Goal: Complete application form

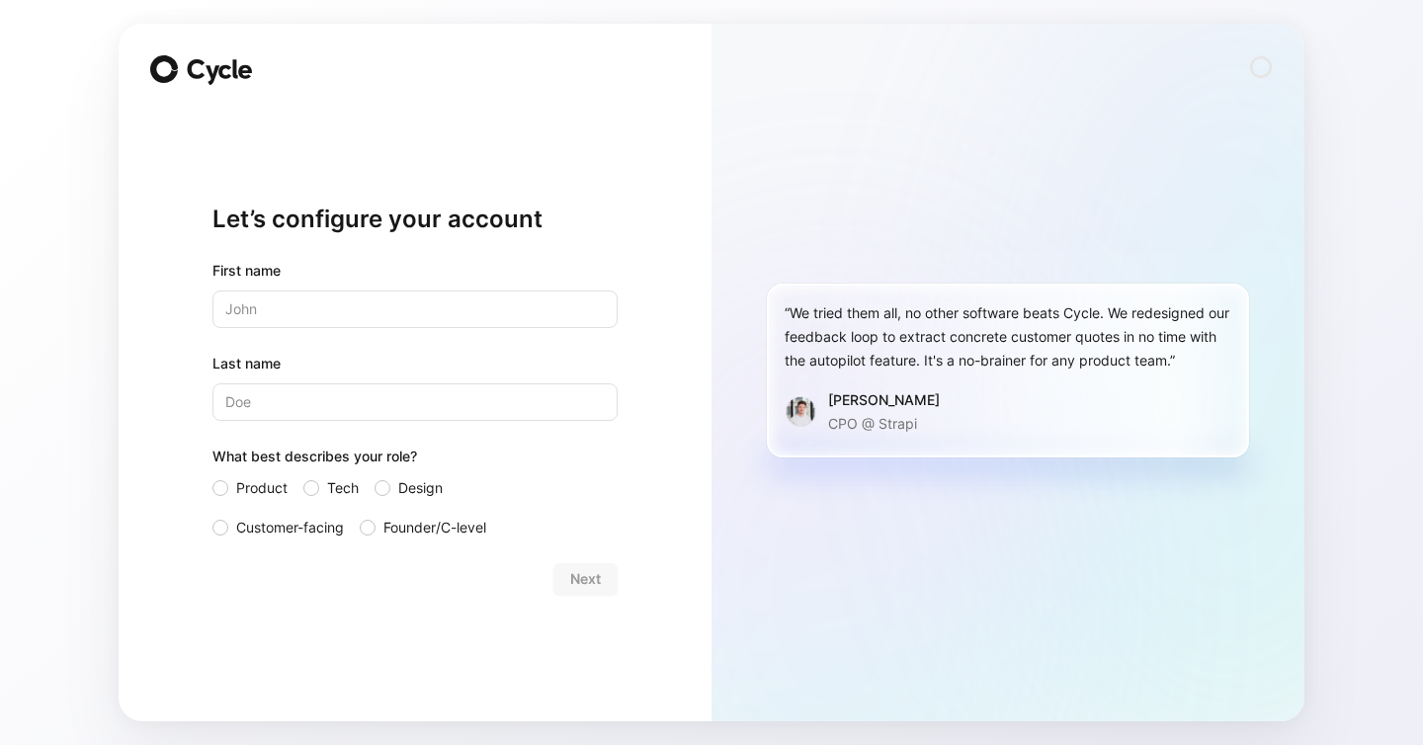
click at [577, 323] on input "text" at bounding box center [415, 310] width 405 height 38
type input "[PERSON_NAME]"
click at [404, 531] on span "Founder/C-level" at bounding box center [435, 528] width 103 height 24
click at [360, 516] on input "Founder/C-level" at bounding box center [360, 516] width 0 height 0
click at [248, 476] on span "Product" at bounding box center [261, 488] width 51 height 24
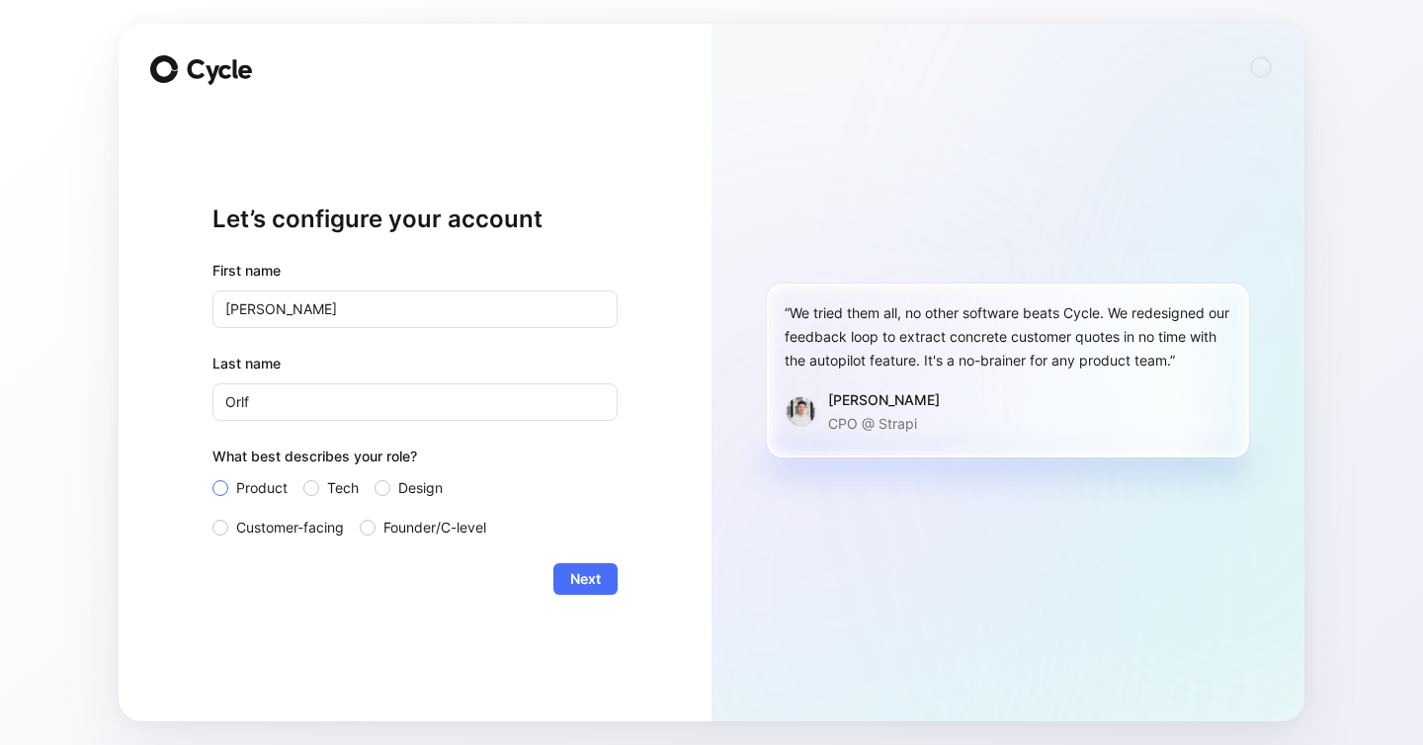
click at [213, 476] on input "Product" at bounding box center [213, 476] width 0 height 0
click at [314, 414] on input "Orlf" at bounding box center [415, 403] width 405 height 38
type input "Orlg"
click at [572, 572] on span "Next" at bounding box center [585, 579] width 31 height 24
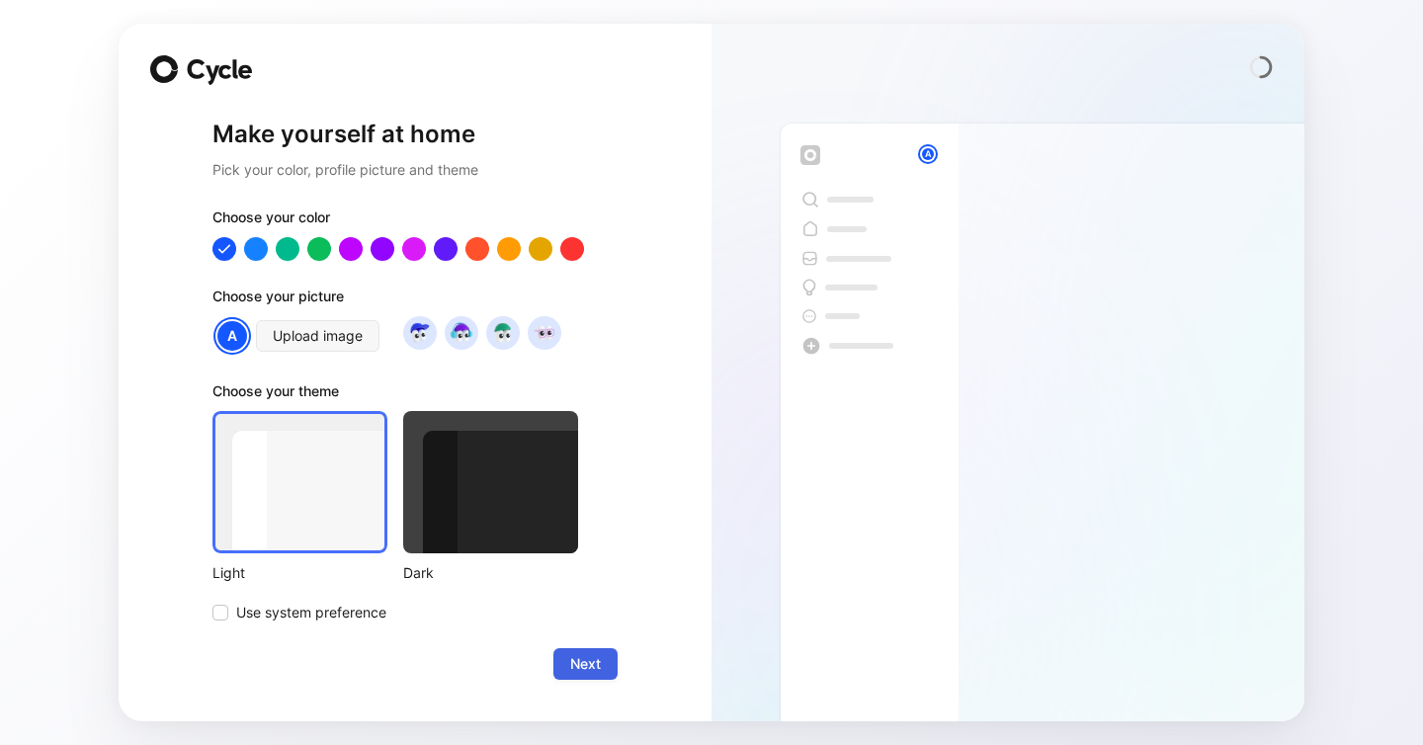
click at [596, 675] on span "Next" at bounding box center [585, 664] width 31 height 24
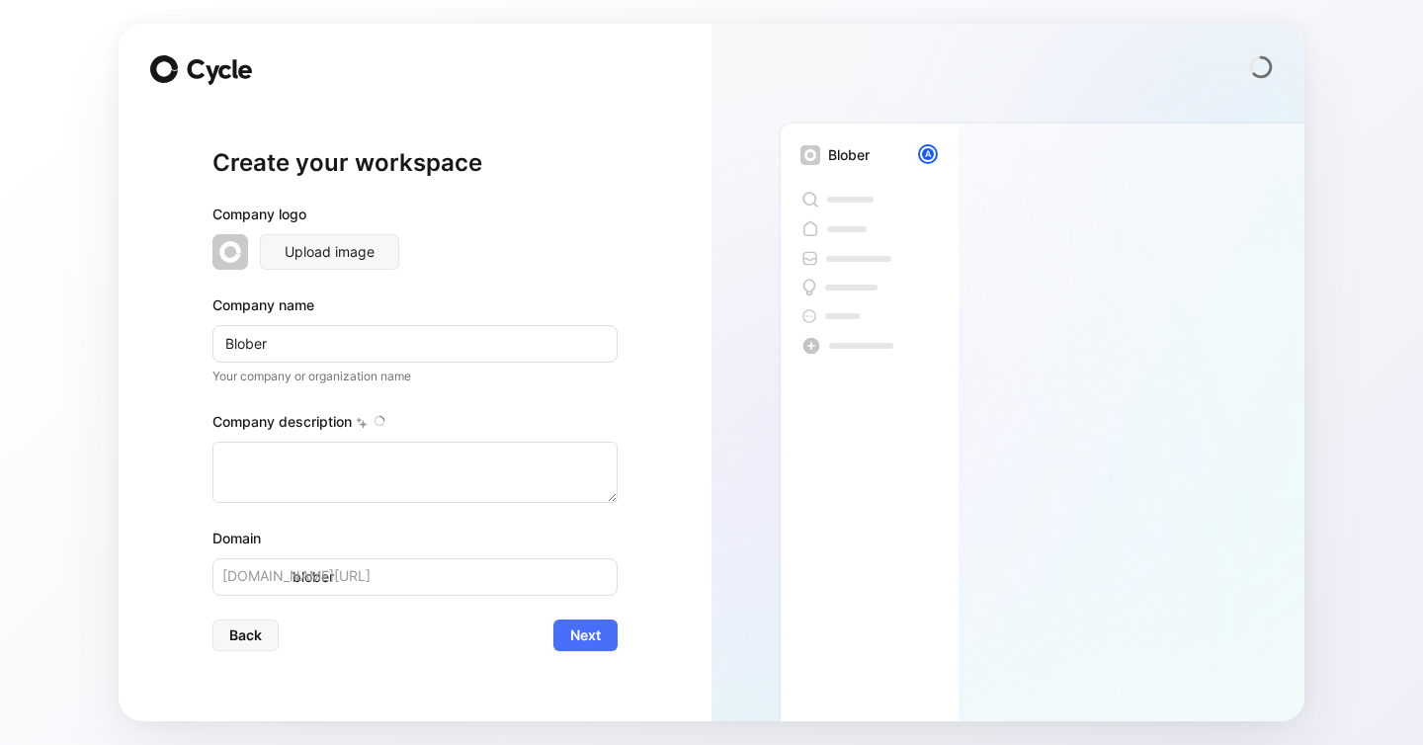
type textarea "Lorem ip dolorsi ametcon ad elits doeiusm, temp incidid utlabor ! 🚀 Etdolore ma…"
click at [586, 659] on div "Create your workspace Company logo Upload image Company name Blober Your compan…" at bounding box center [415, 399] width 405 height 581
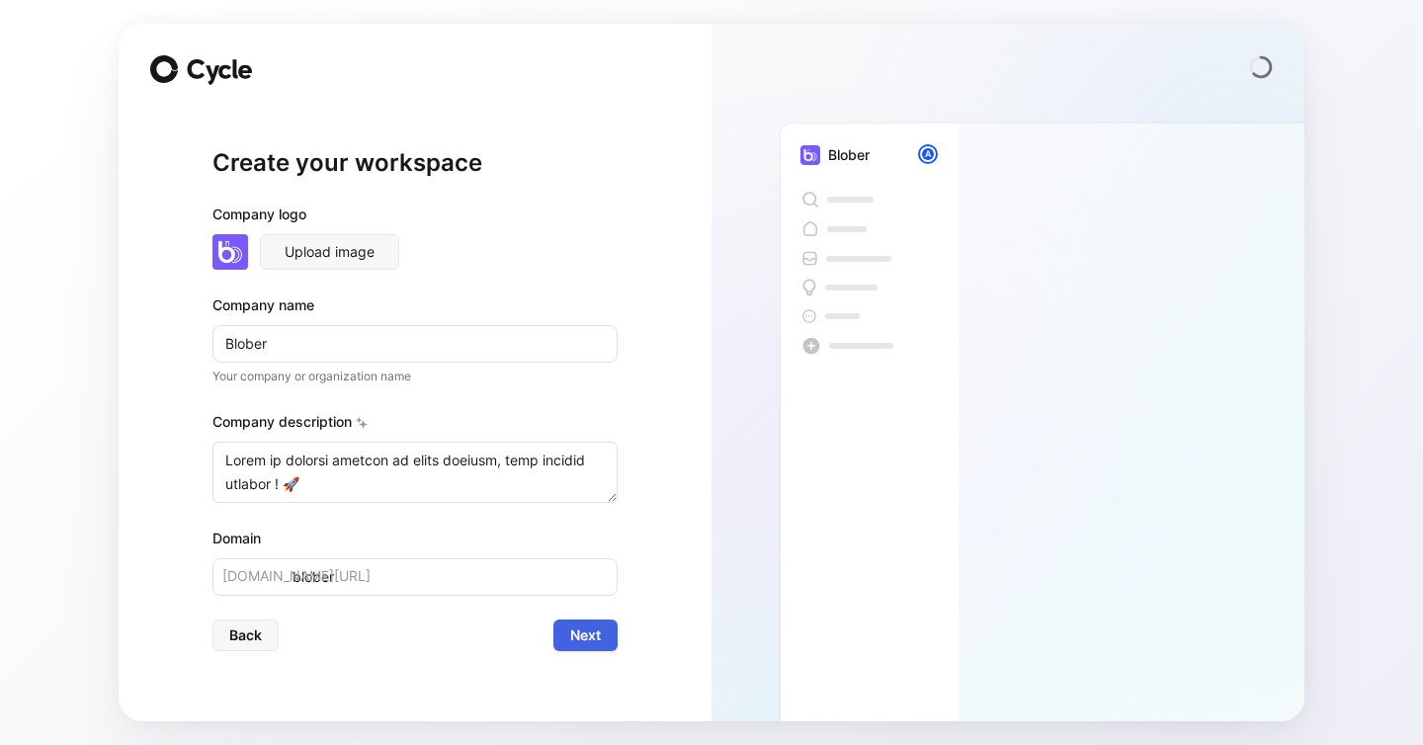
click at [584, 644] on span "Next" at bounding box center [585, 636] width 31 height 24
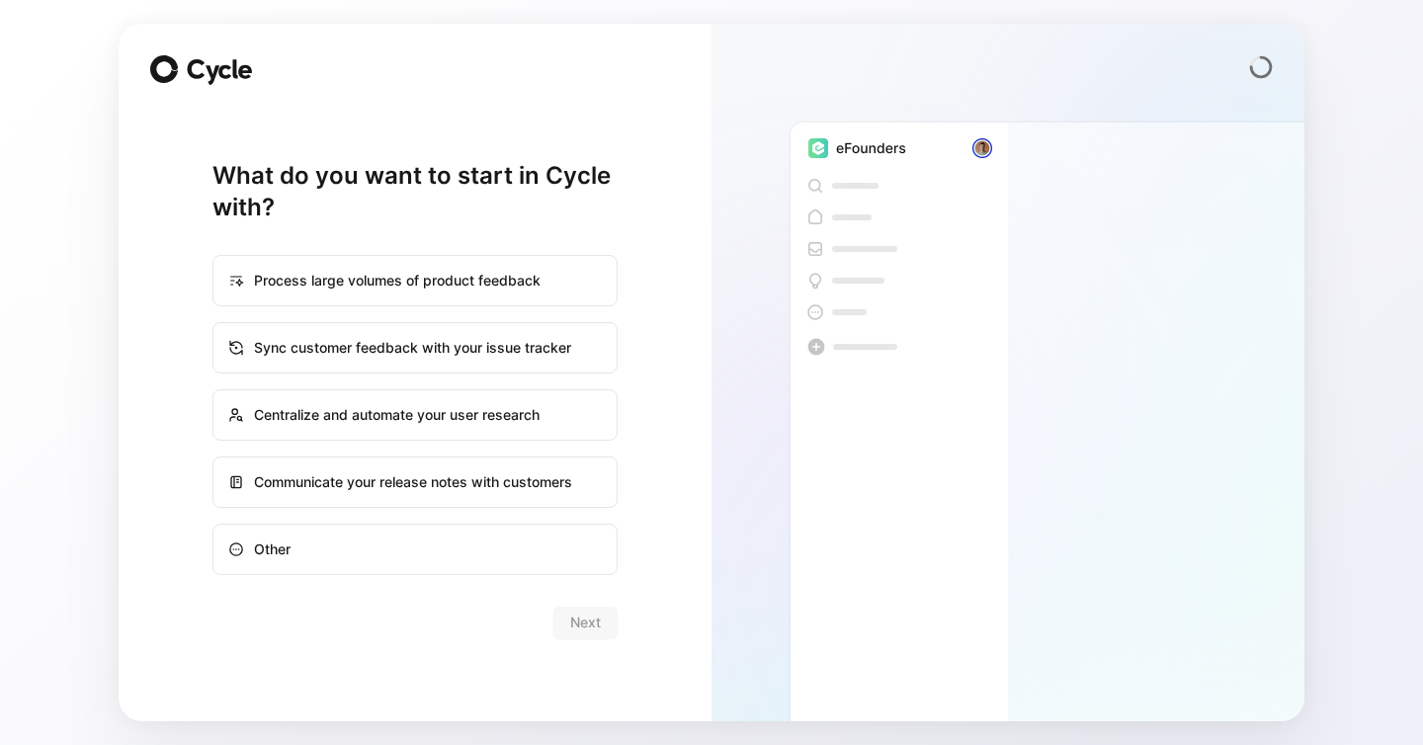
click at [524, 572] on div "Other" at bounding box center [415, 549] width 401 height 47
click at [215, 526] on input "Other" at bounding box center [214, 525] width 1 height 1
radio input "true"
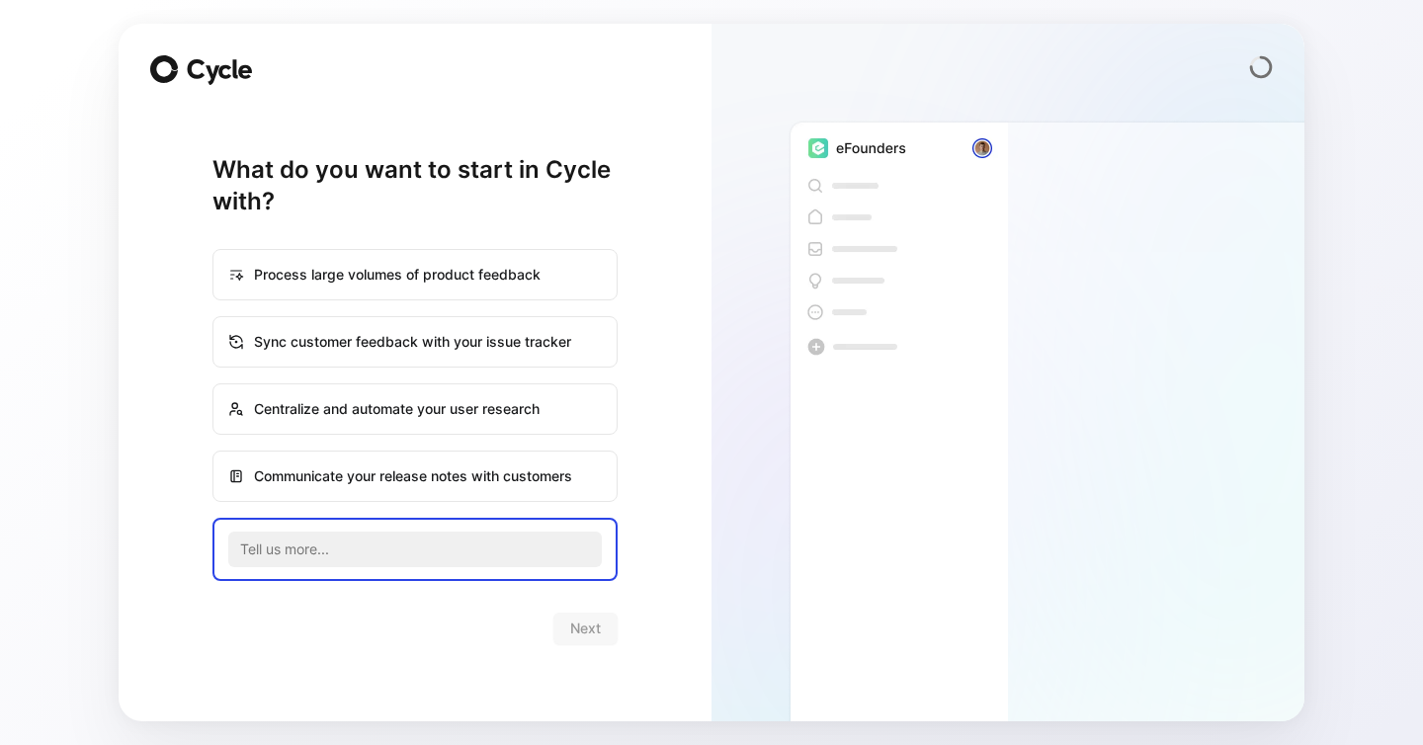
click at [595, 626] on div "Next" at bounding box center [415, 629] width 405 height 32
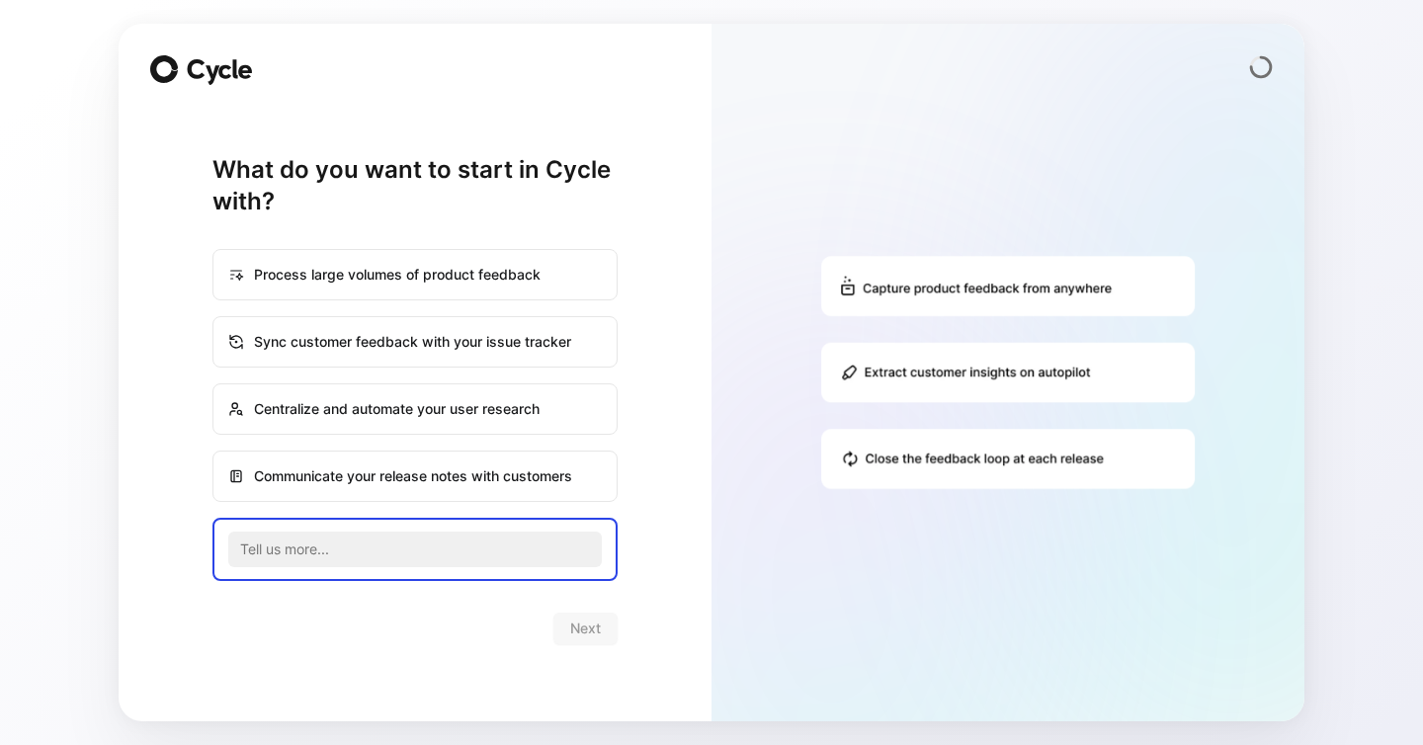
click at [472, 275] on div "Process large volumes of product feedback" at bounding box center [415, 274] width 401 height 47
click at [215, 251] on input "Process large volumes of product feedback" at bounding box center [214, 250] width 1 height 1
radio input "true"
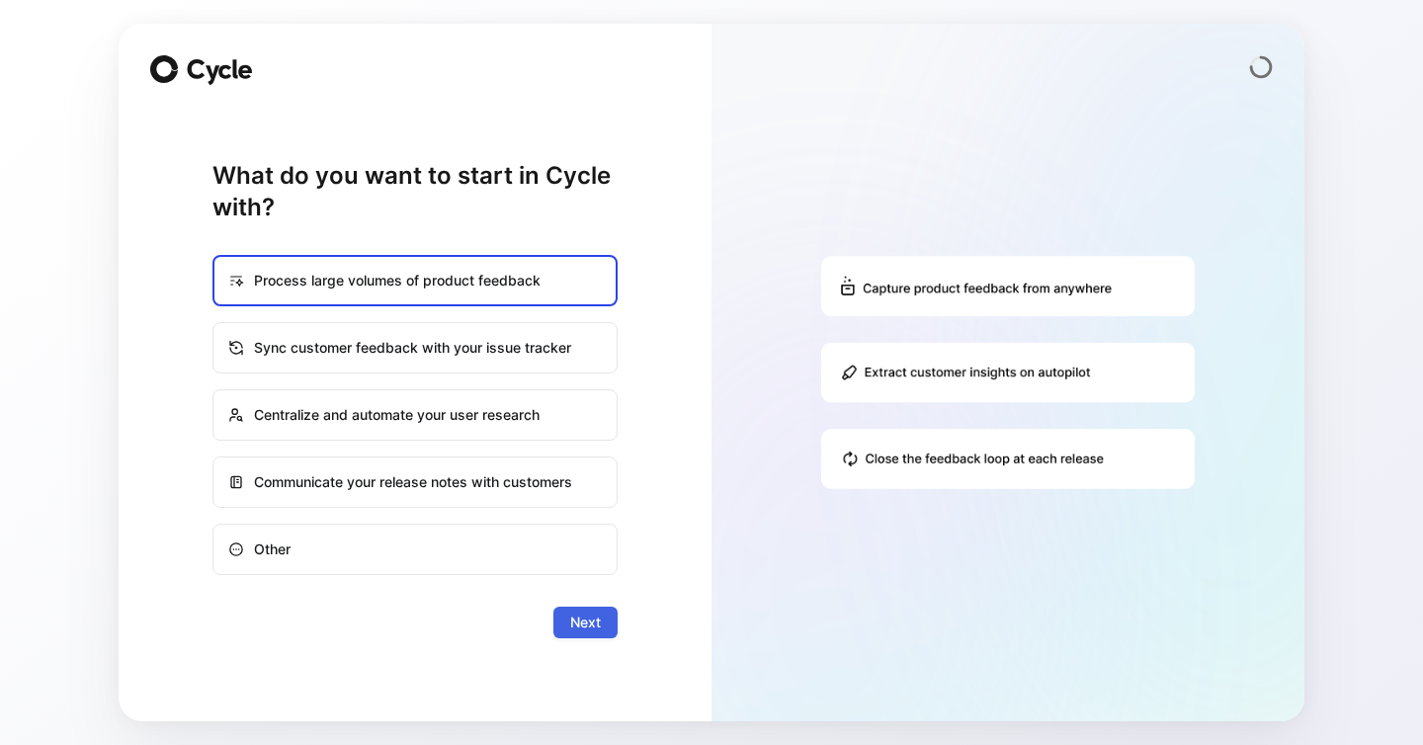
click at [586, 621] on span "Next" at bounding box center [585, 623] width 31 height 24
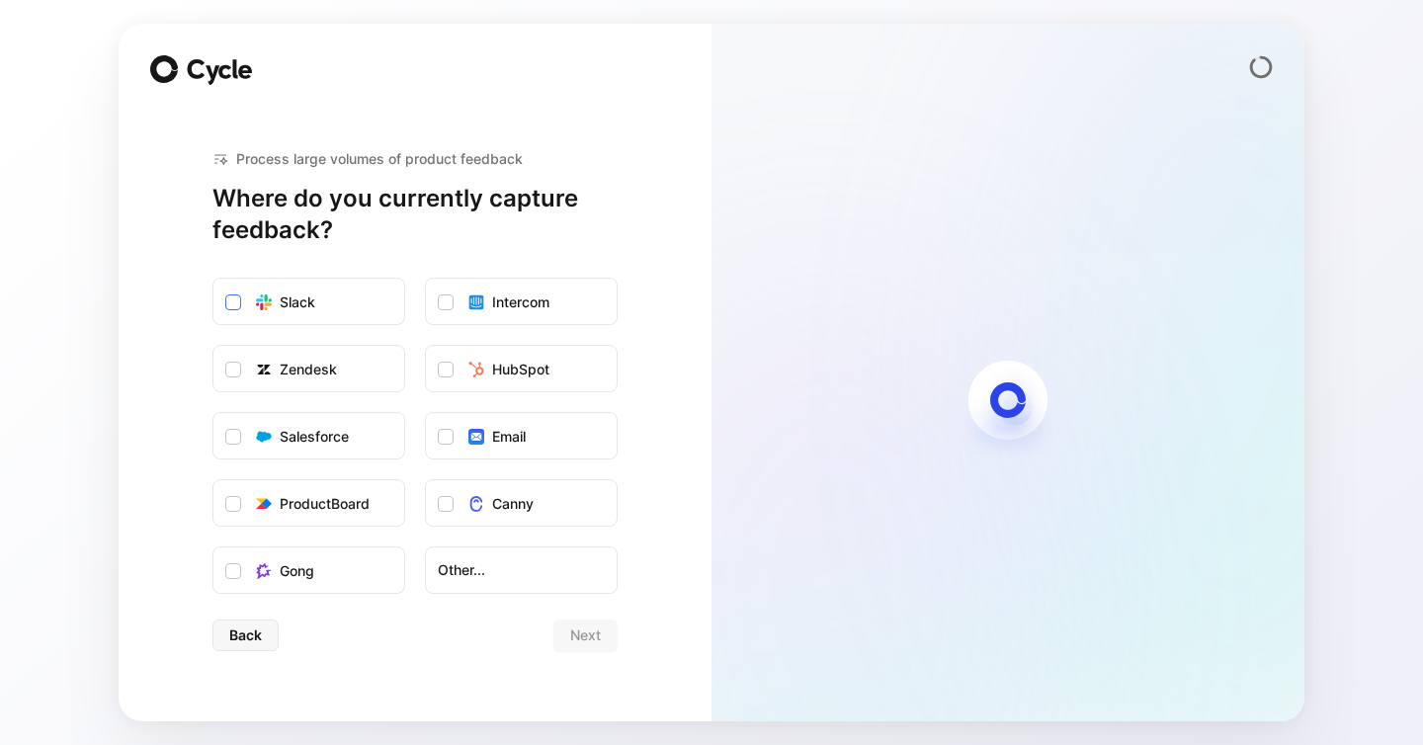
click at [314, 321] on label "Slack" at bounding box center [309, 302] width 191 height 47
click at [214, 279] on input "Slack" at bounding box center [214, 279] width 0 height 0
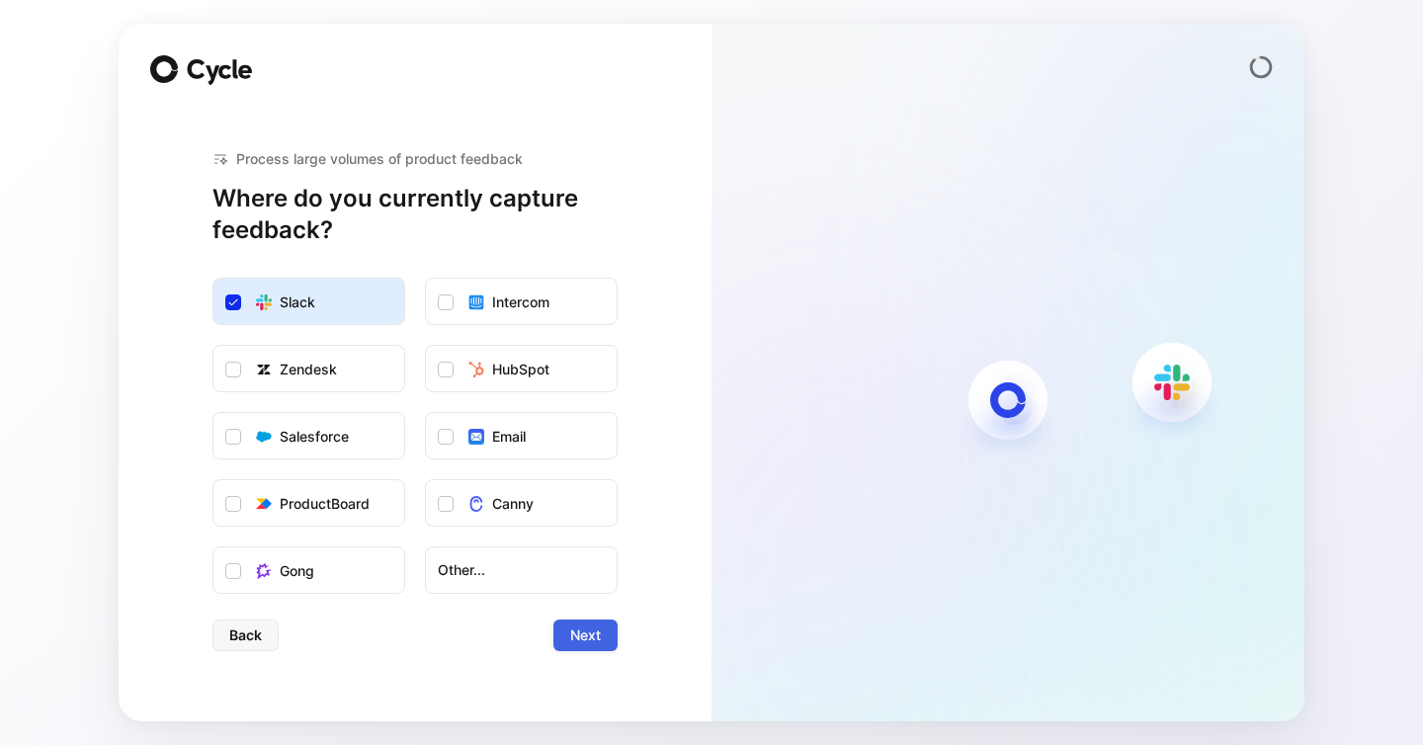
click at [600, 643] on span "Next" at bounding box center [585, 636] width 31 height 24
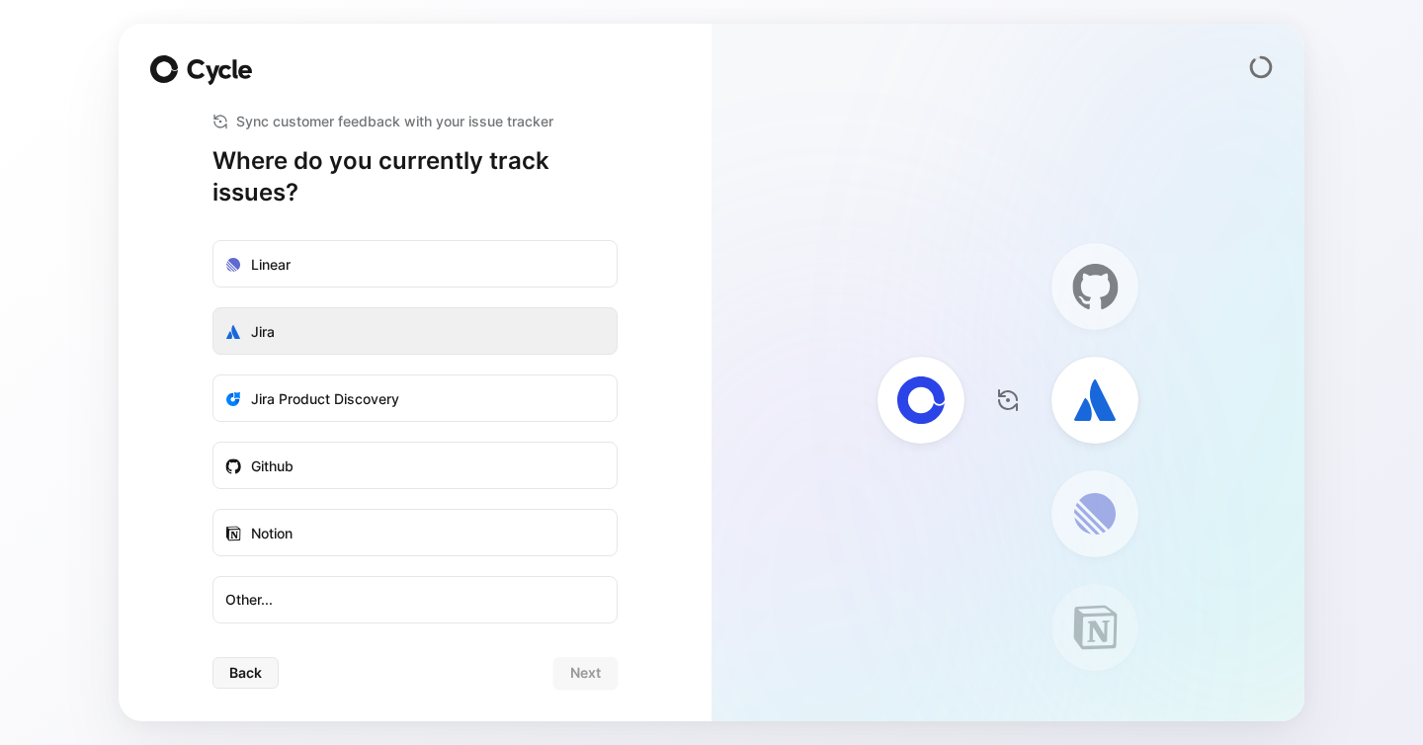
click at [400, 327] on label "Jira" at bounding box center [415, 331] width 403 height 47
click at [214, 308] on input "Jira" at bounding box center [214, 308] width 0 height 0
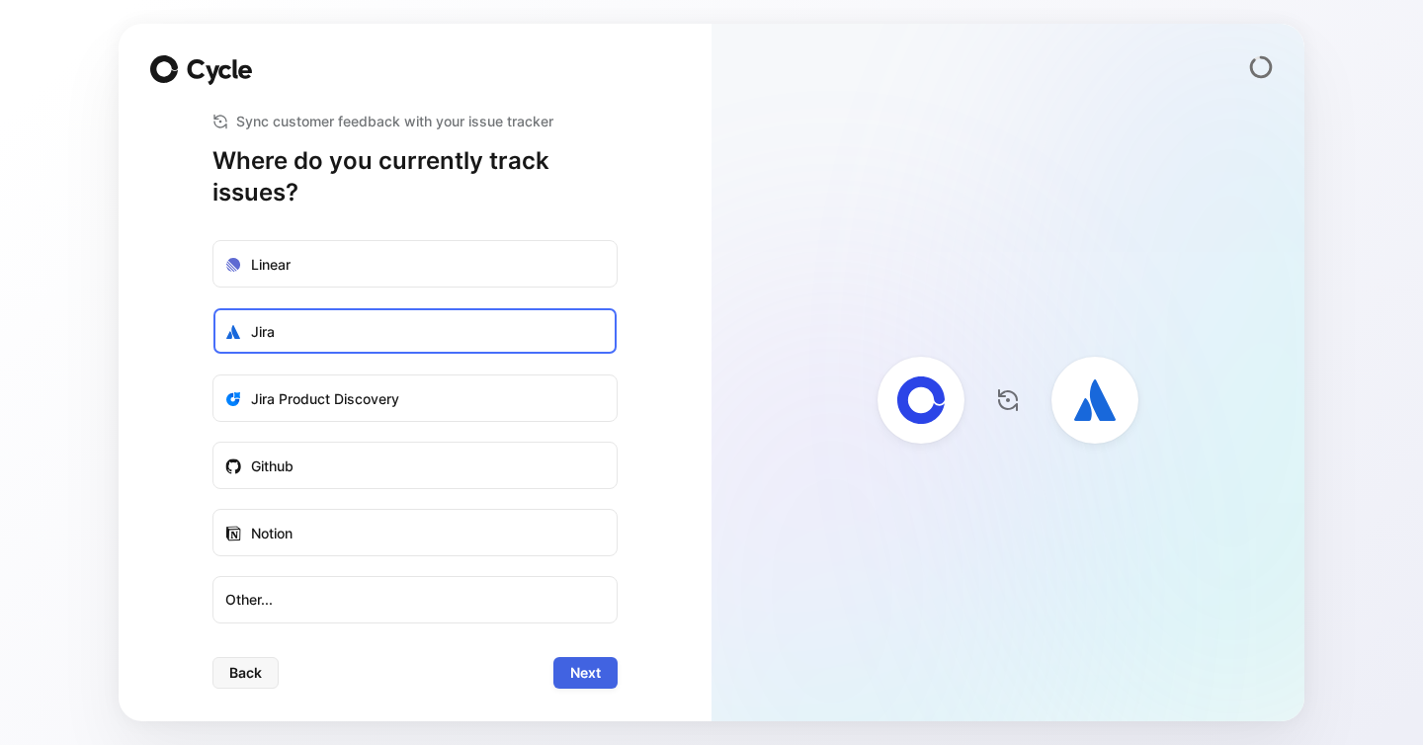
click at [591, 669] on span "Next" at bounding box center [585, 673] width 31 height 24
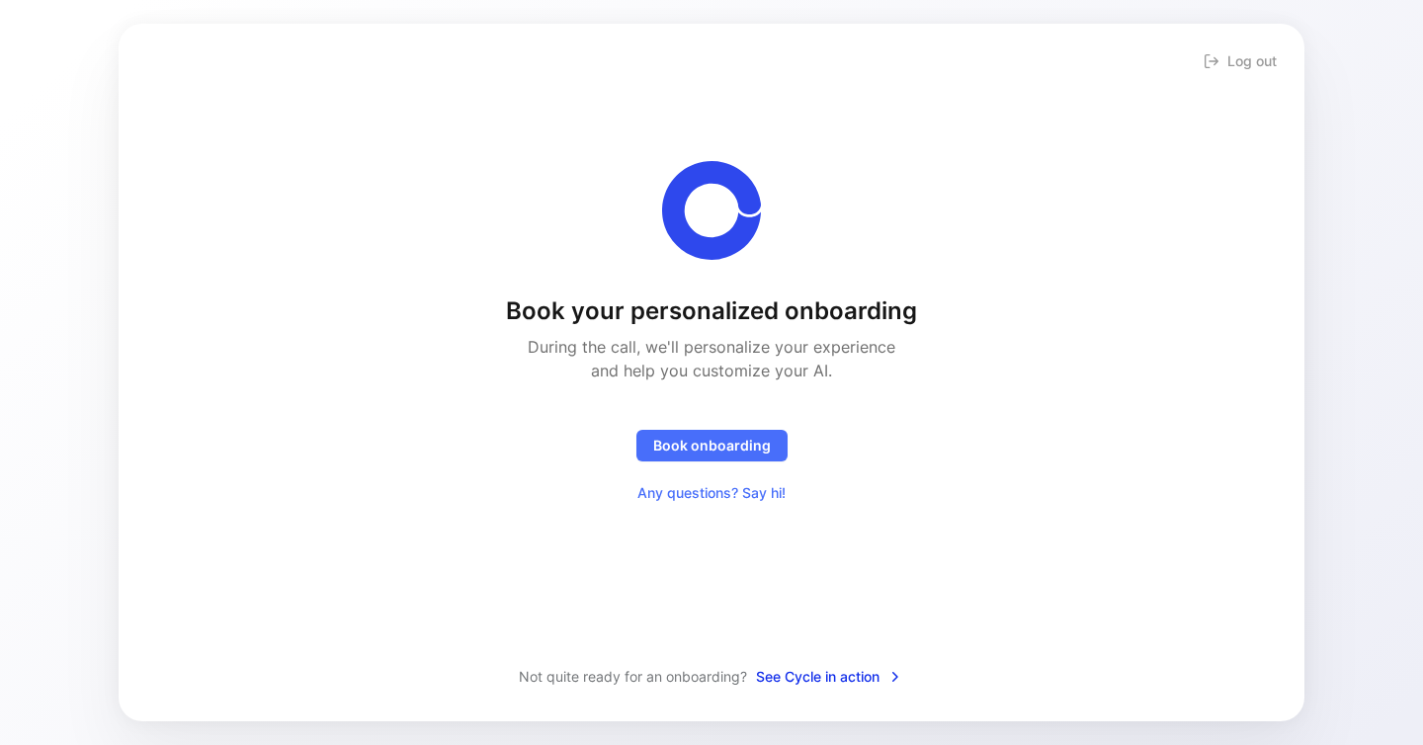
click at [846, 678] on span "See Cycle in action" at bounding box center [829, 677] width 147 height 24
